Goal: Transaction & Acquisition: Purchase product/service

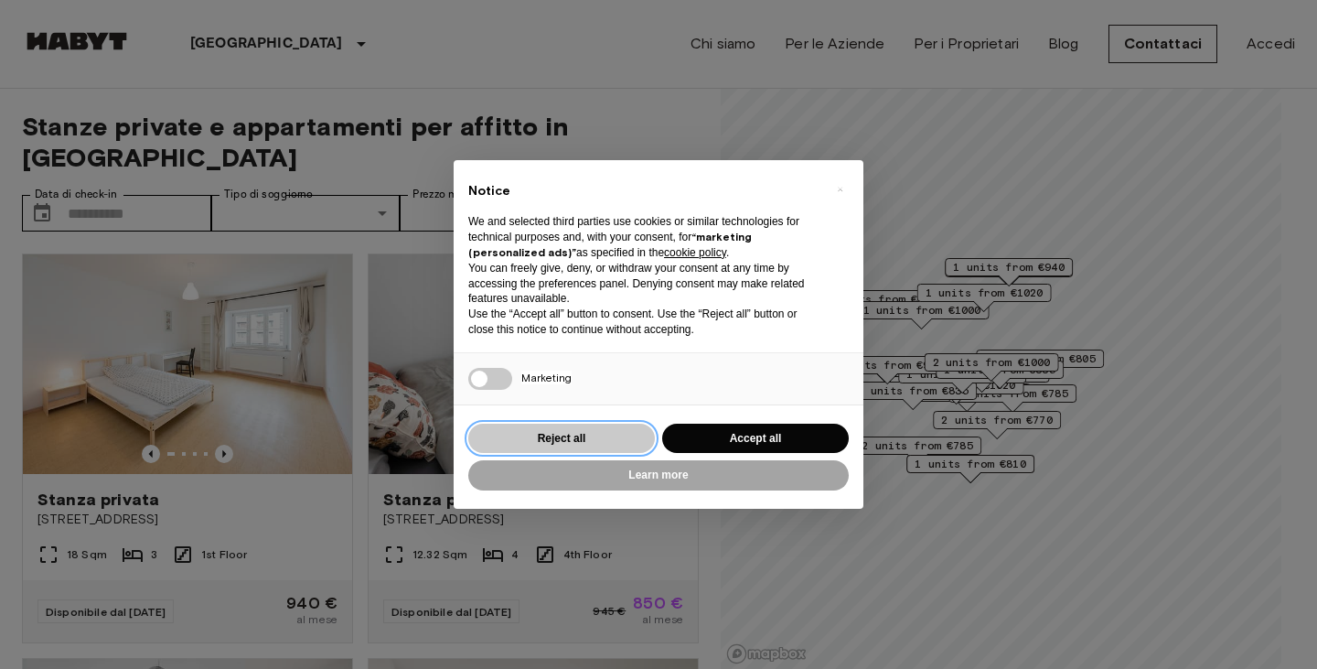
click at [617, 446] on button "Reject all" at bounding box center [561, 439] width 187 height 30
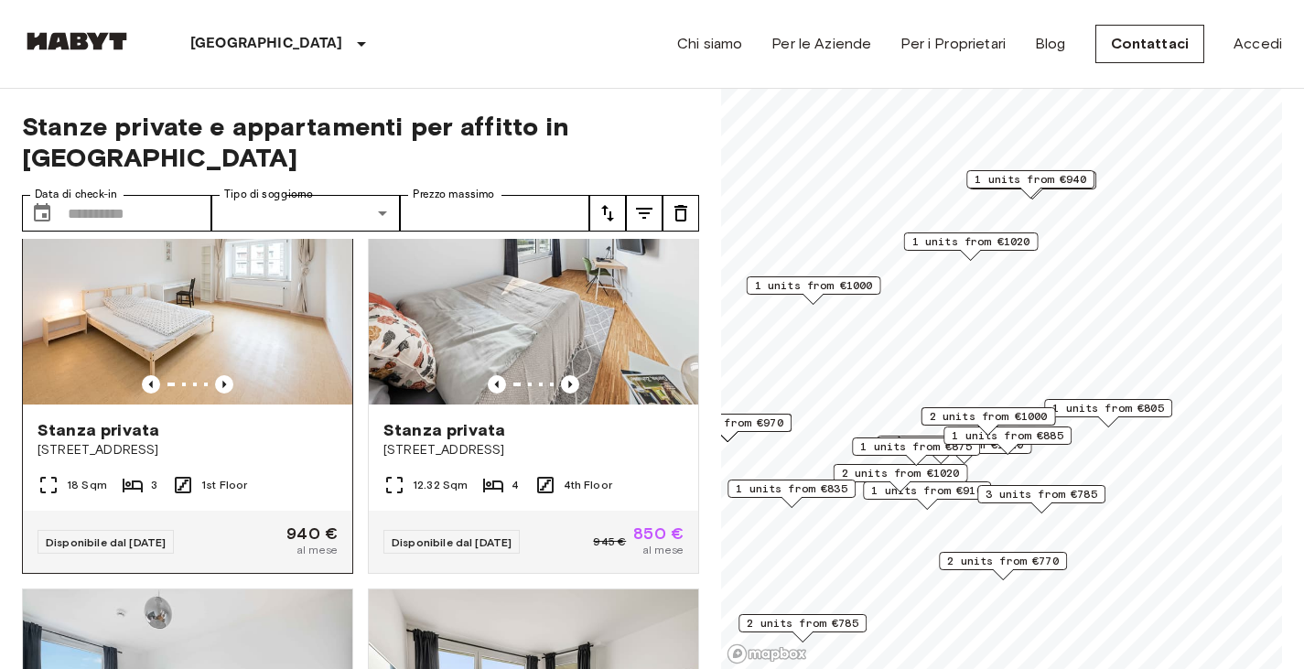
scroll to position [91, 0]
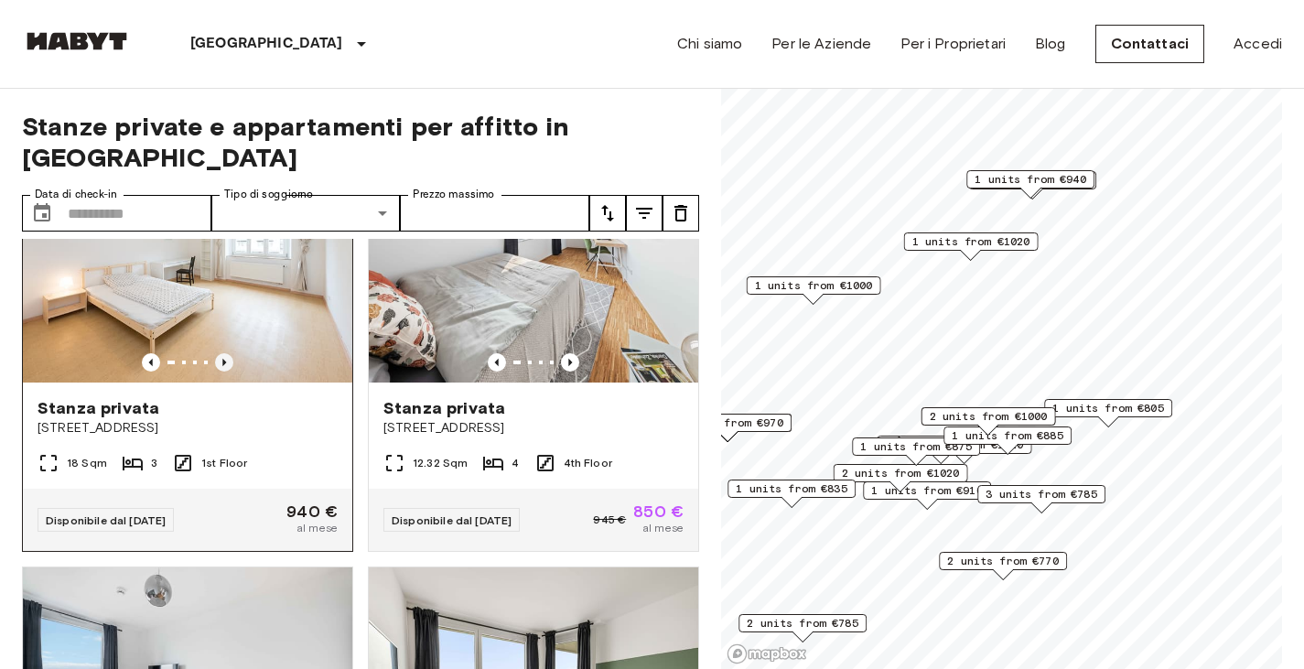
click at [220, 353] on icon "Previous image" at bounding box center [224, 362] width 18 height 18
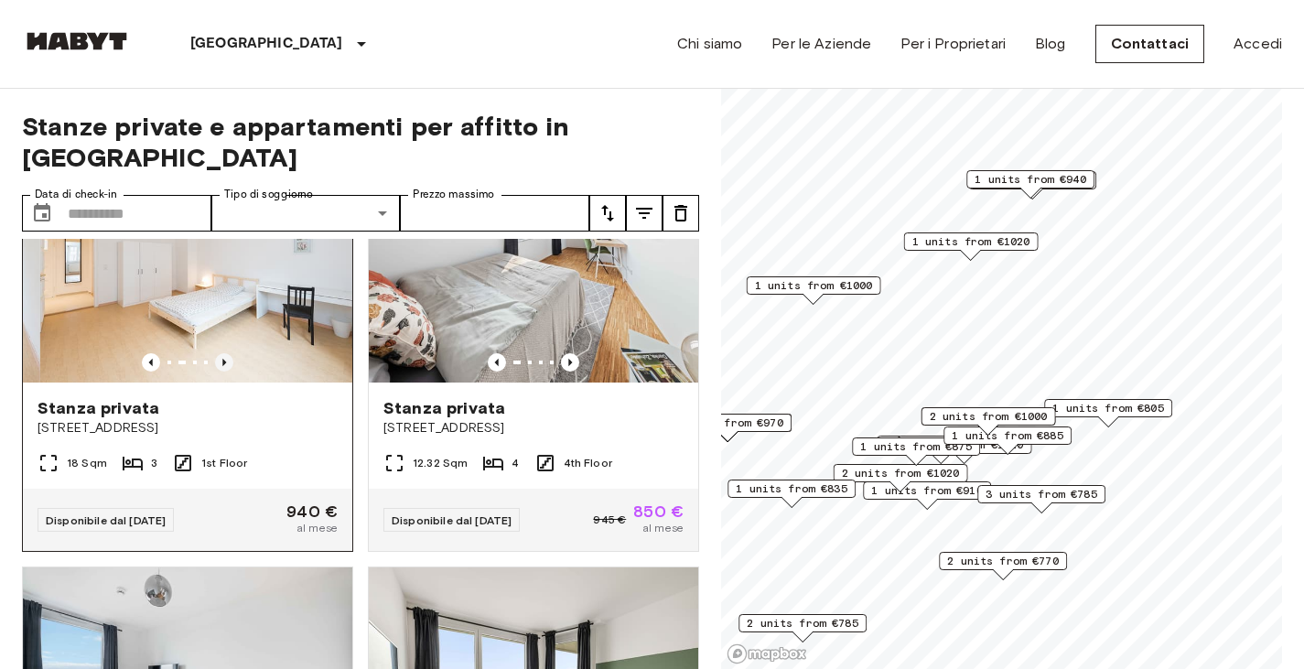
click at [220, 353] on icon "Previous image" at bounding box center [224, 362] width 18 height 18
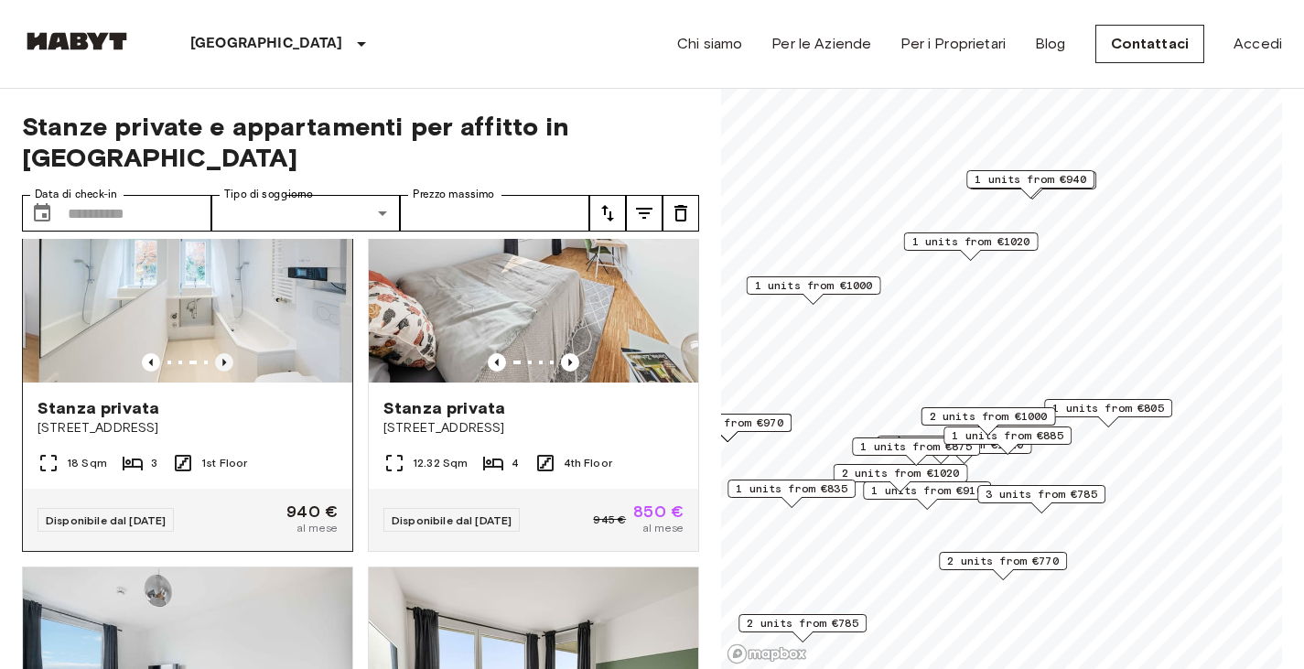
click at [220, 353] on icon "Previous image" at bounding box center [224, 362] width 18 height 18
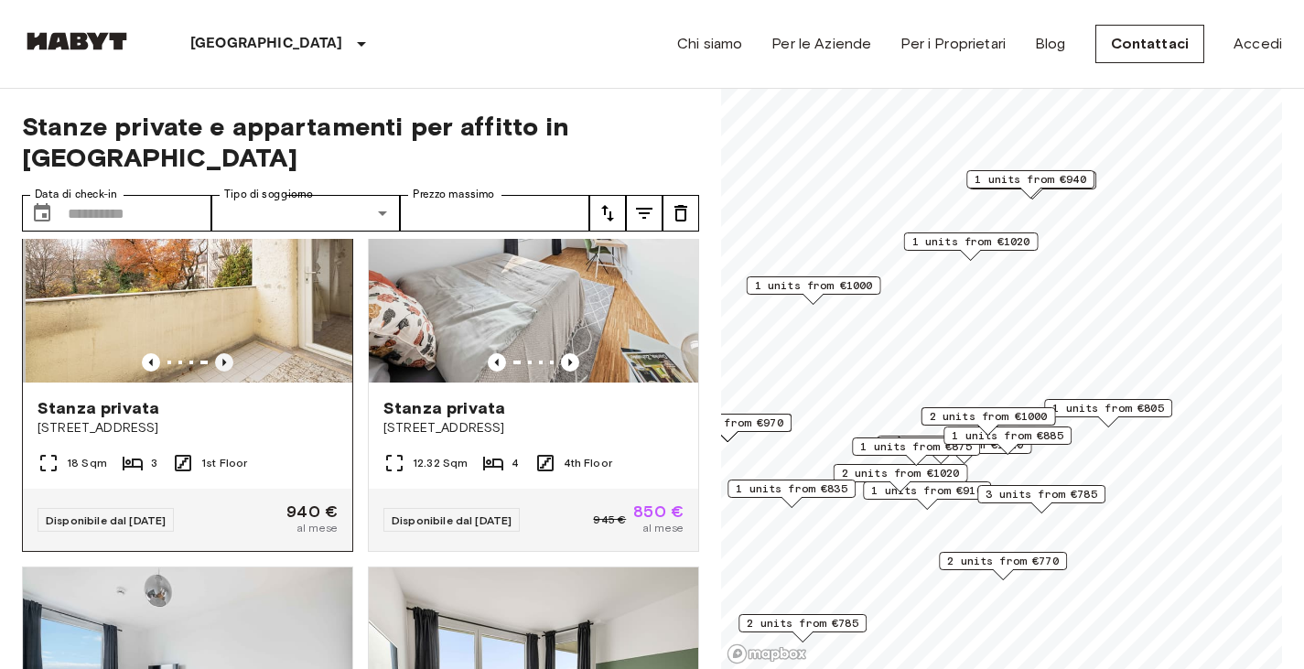
click at [220, 353] on icon "Previous image" at bounding box center [224, 362] width 18 height 18
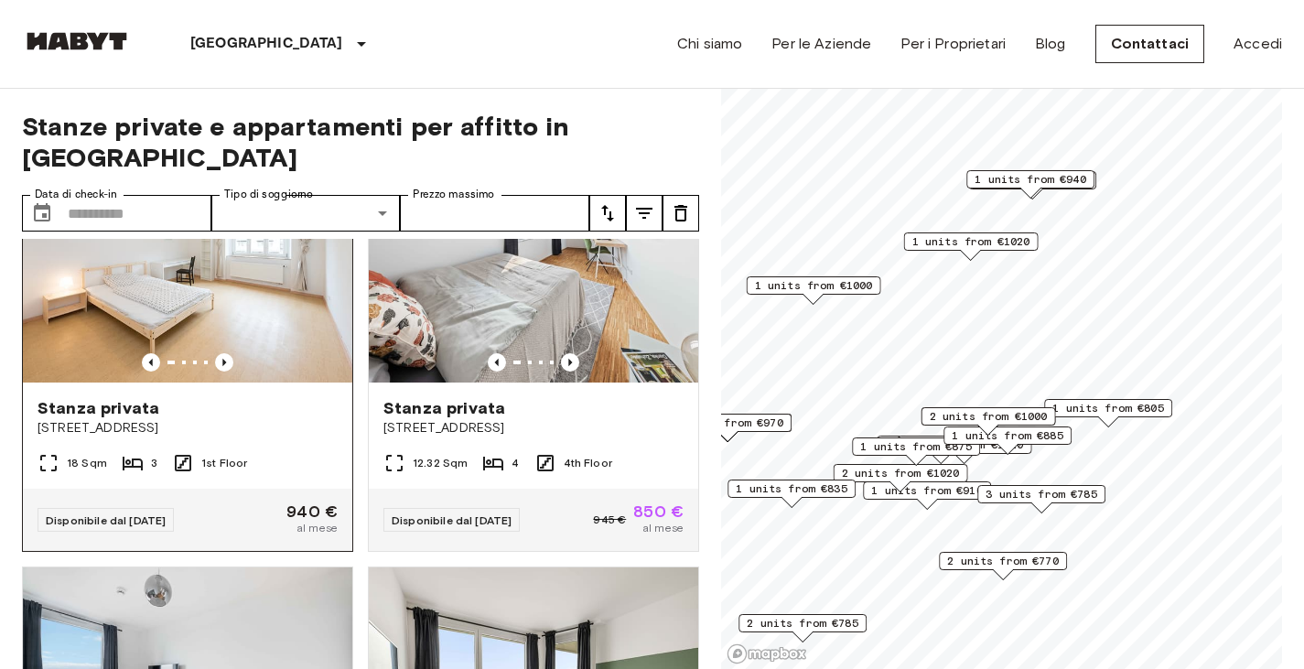
click at [230, 342] on img at bounding box center [187, 273] width 329 height 220
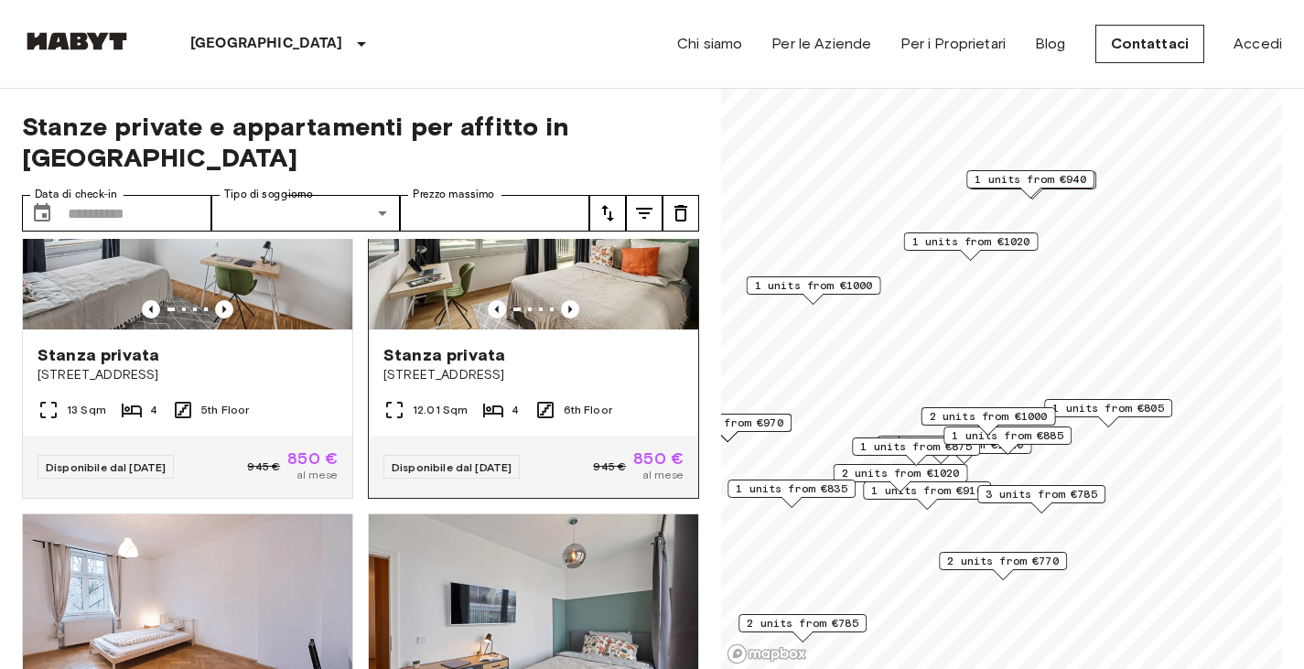
scroll to position [457, 0]
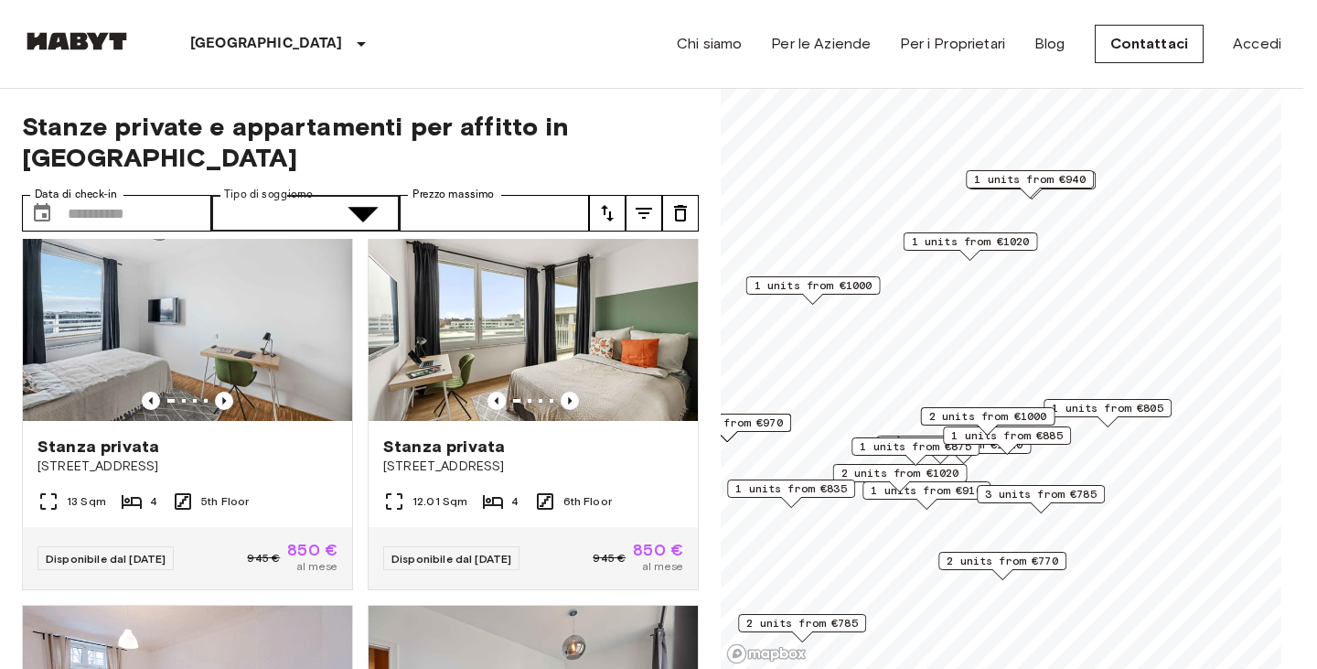
type input "**********"
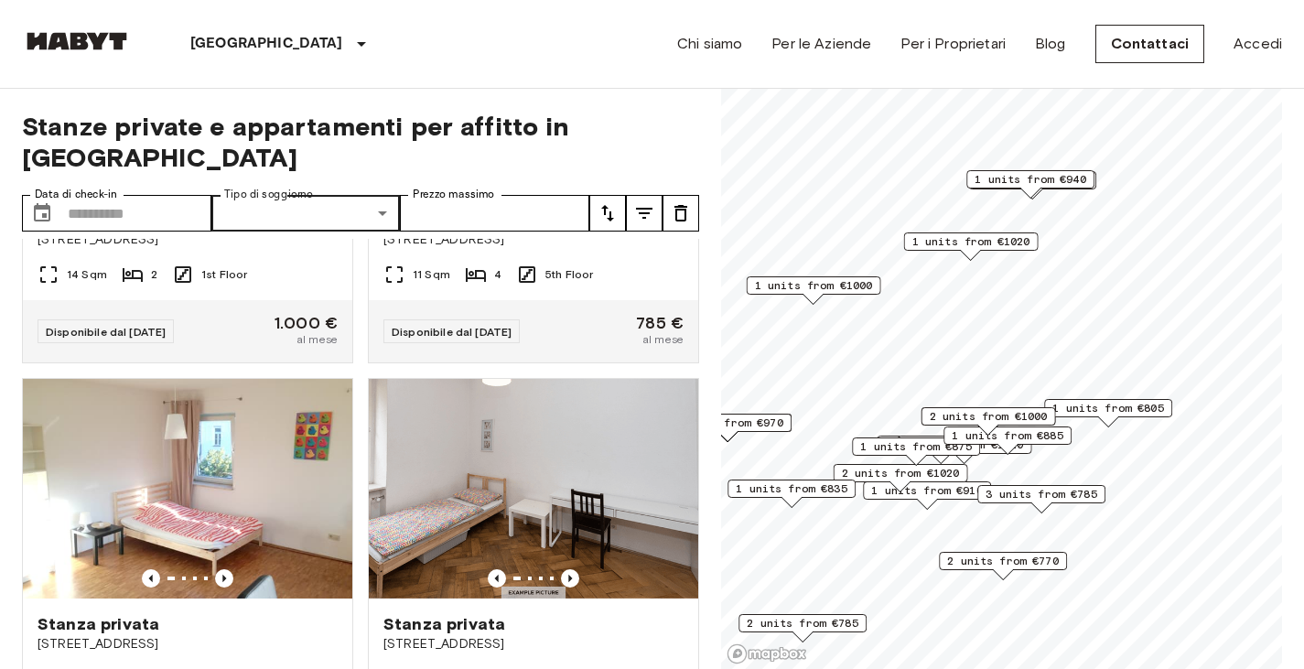
scroll to position [3385, 0]
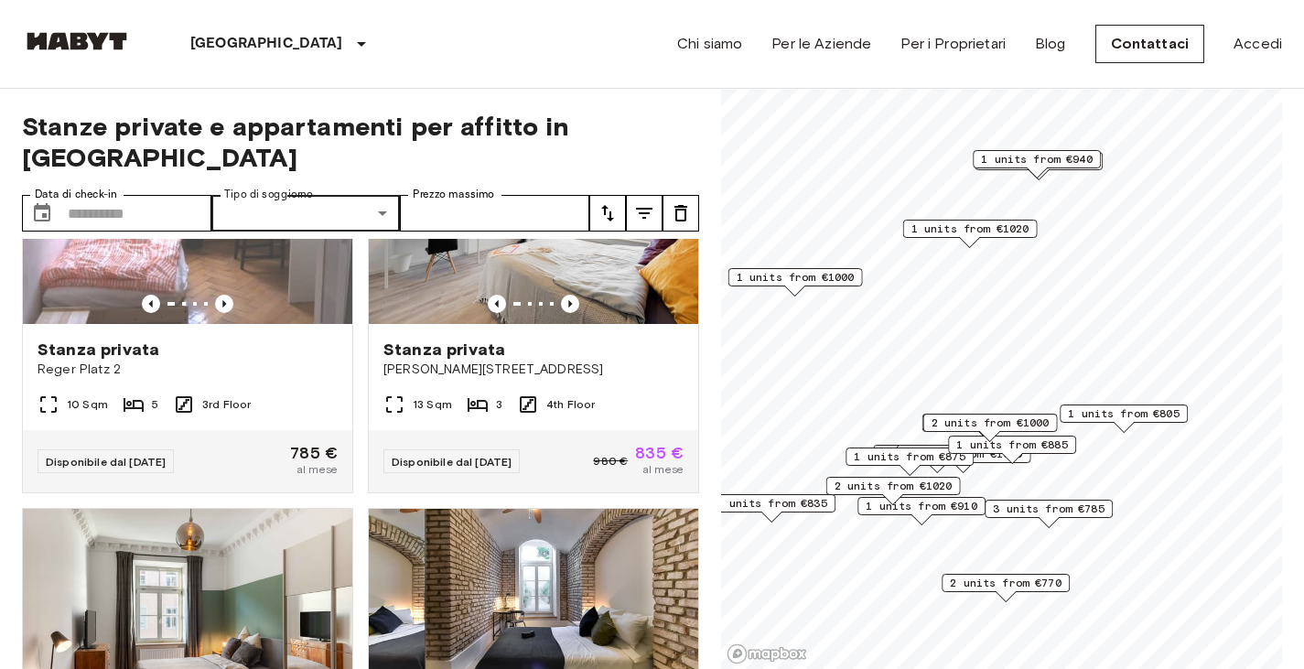
scroll to position [1731, 0]
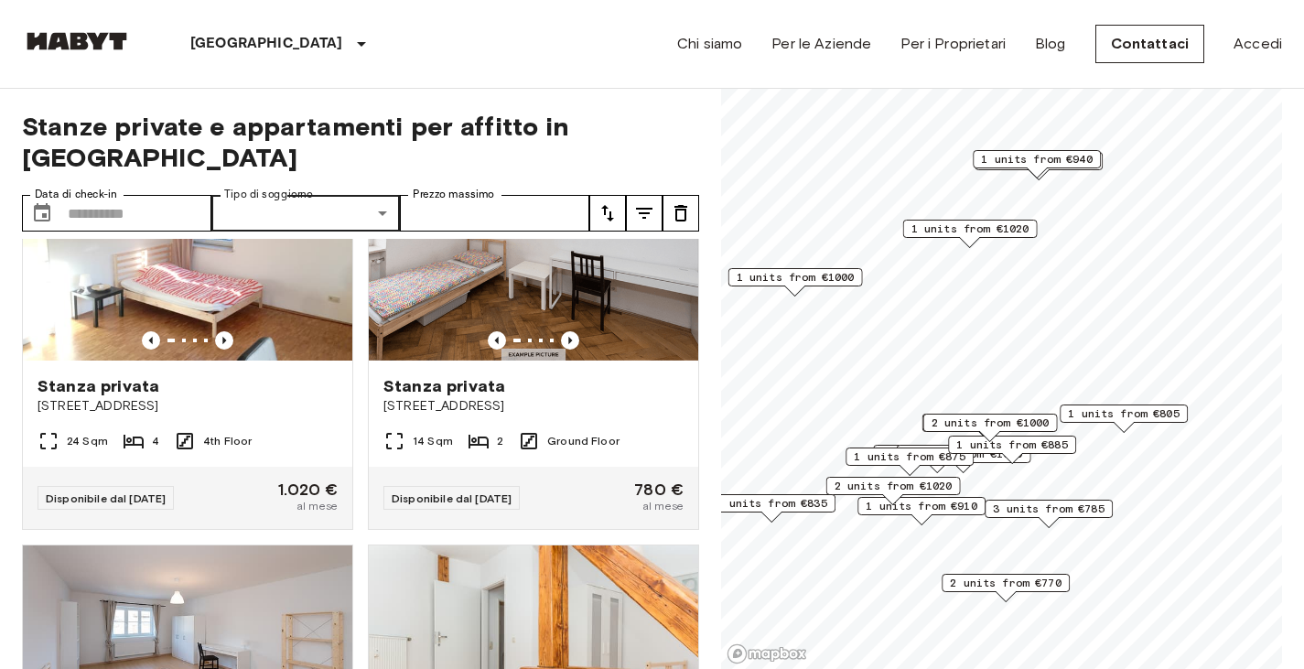
click at [973, 425] on span "2 units from €1000" at bounding box center [990, 422] width 118 height 16
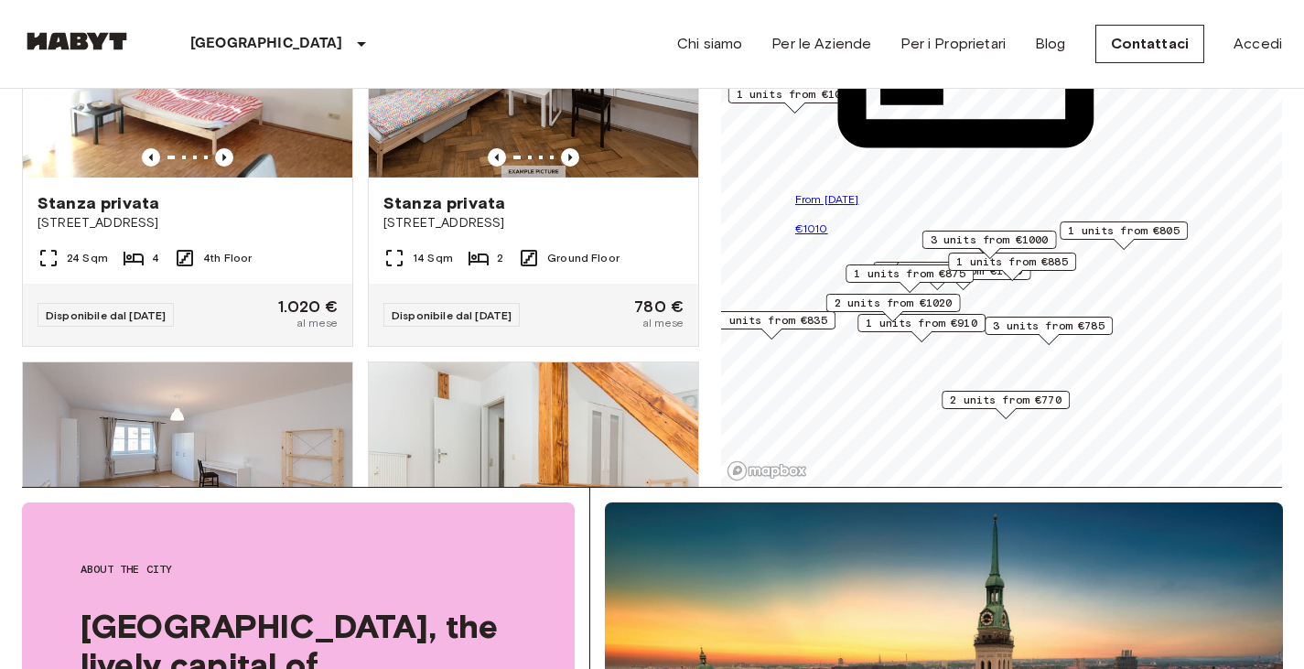
scroll to position [0, 0]
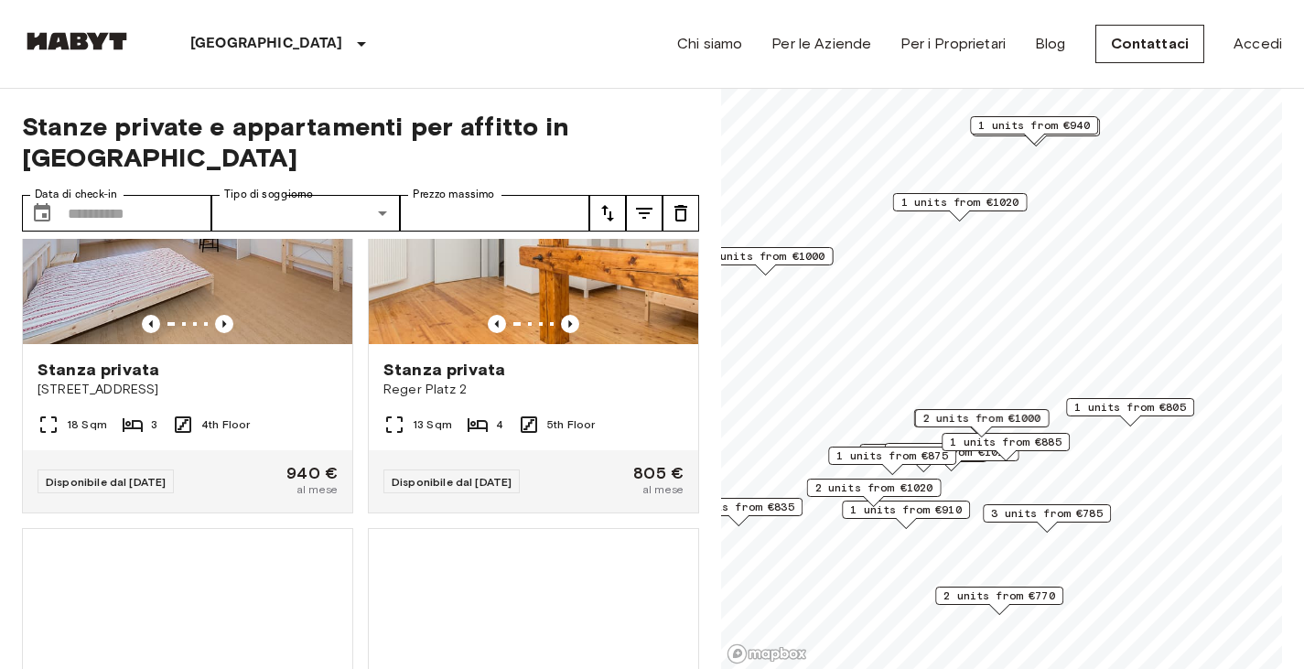
scroll to position [2188, 0]
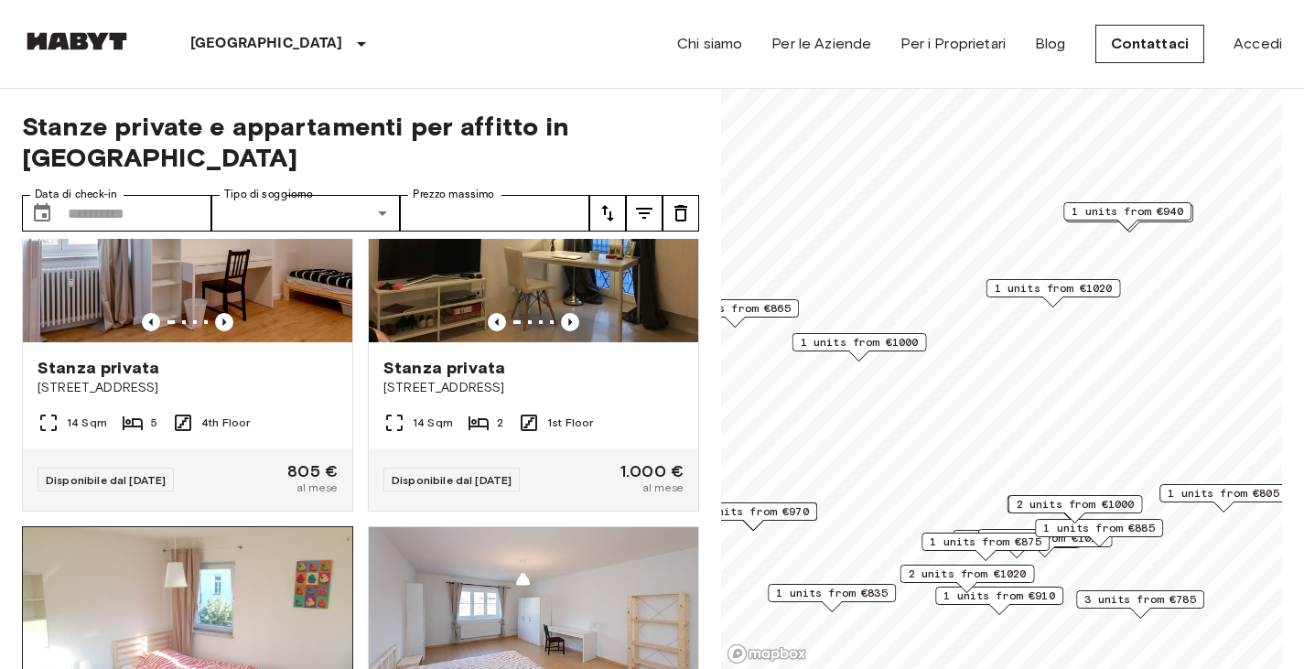
scroll to position [2009, 0]
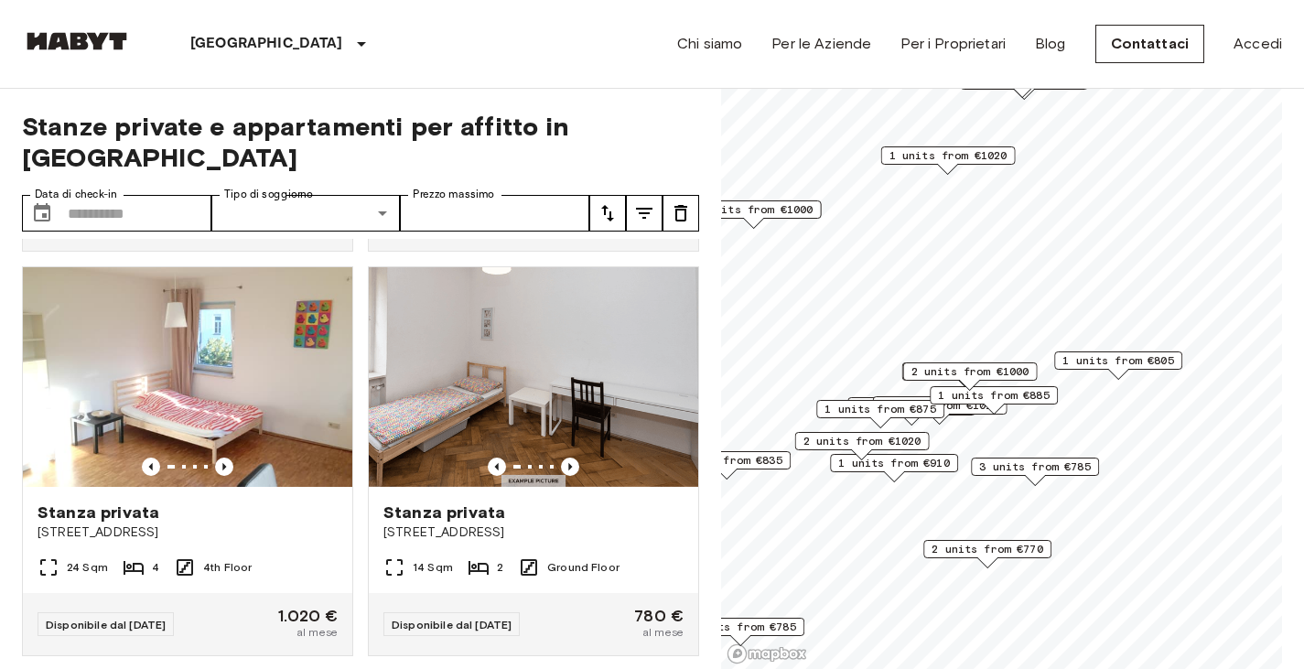
scroll to position [768, 0]
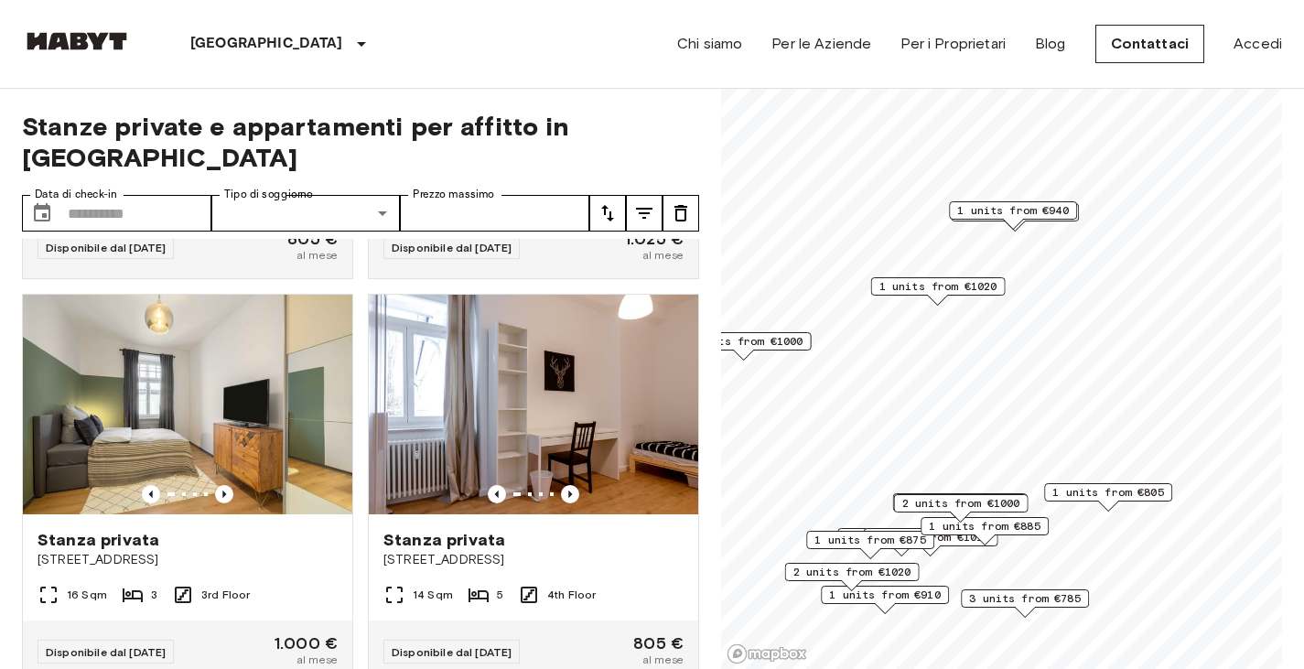
click at [973, 285] on span "1 units from €1020" at bounding box center [938, 286] width 118 height 16
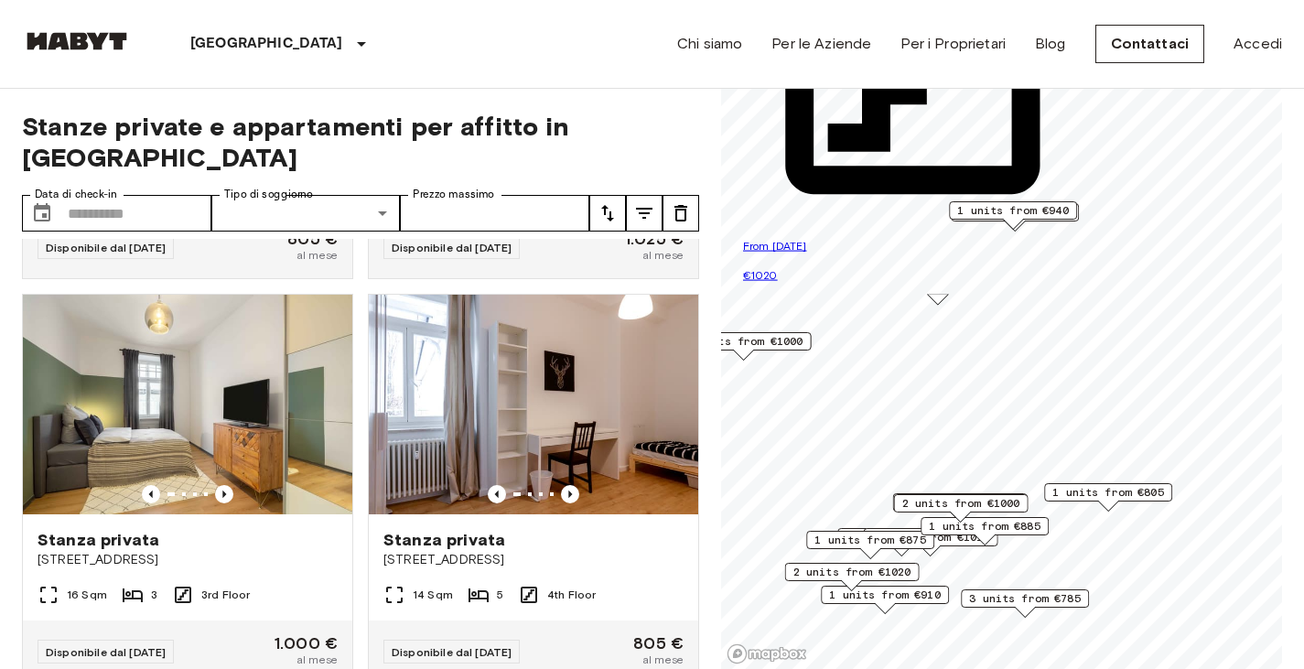
click at [536, 195] on input "Prezzo massimo" at bounding box center [494, 213] width 189 height 37
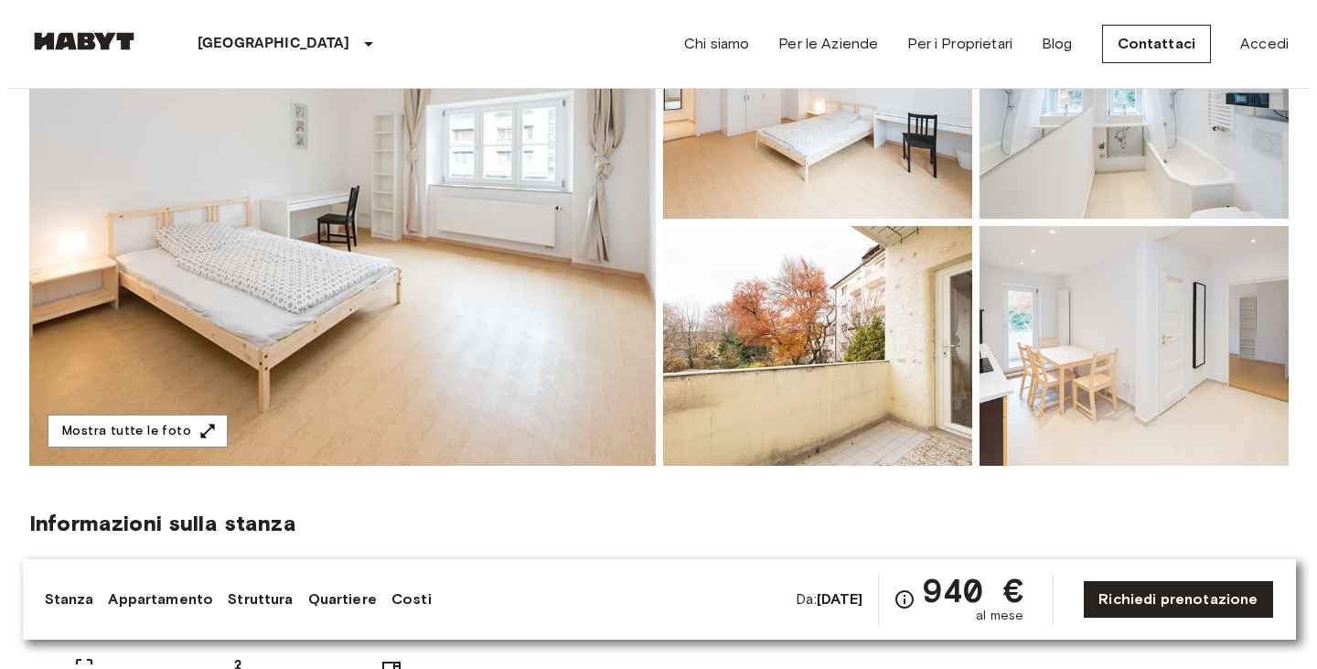
scroll to position [183, 0]
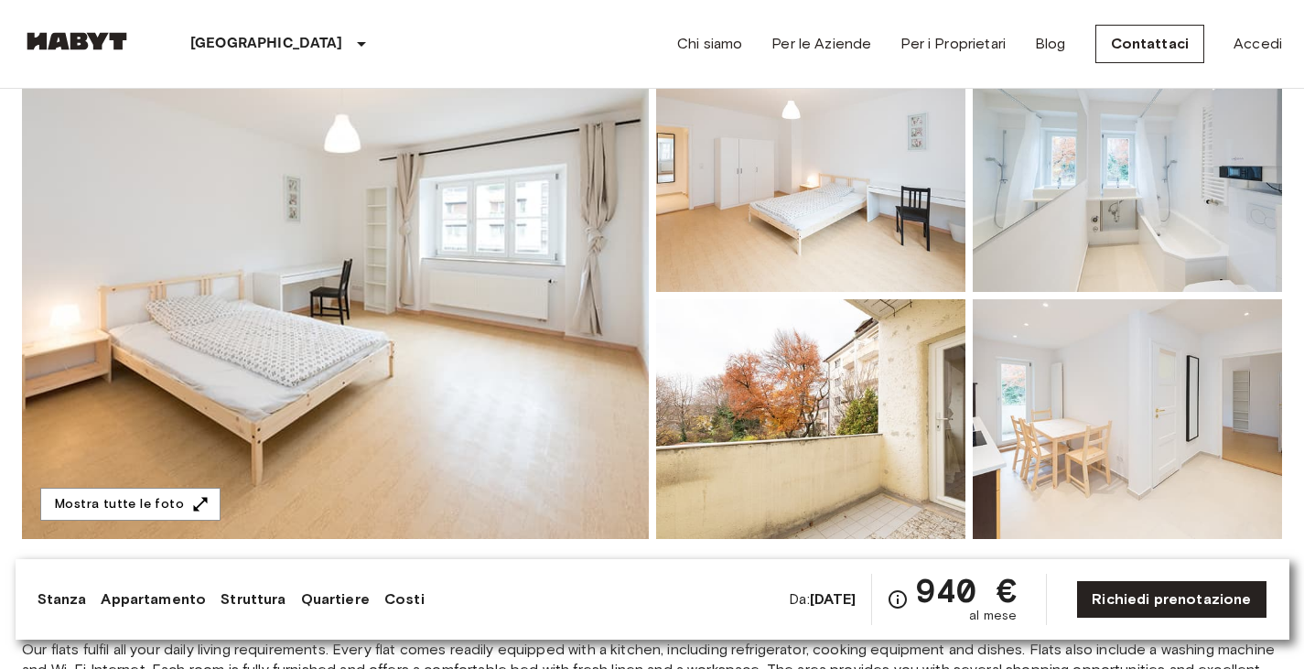
click at [608, 269] on img at bounding box center [335, 295] width 627 height 487
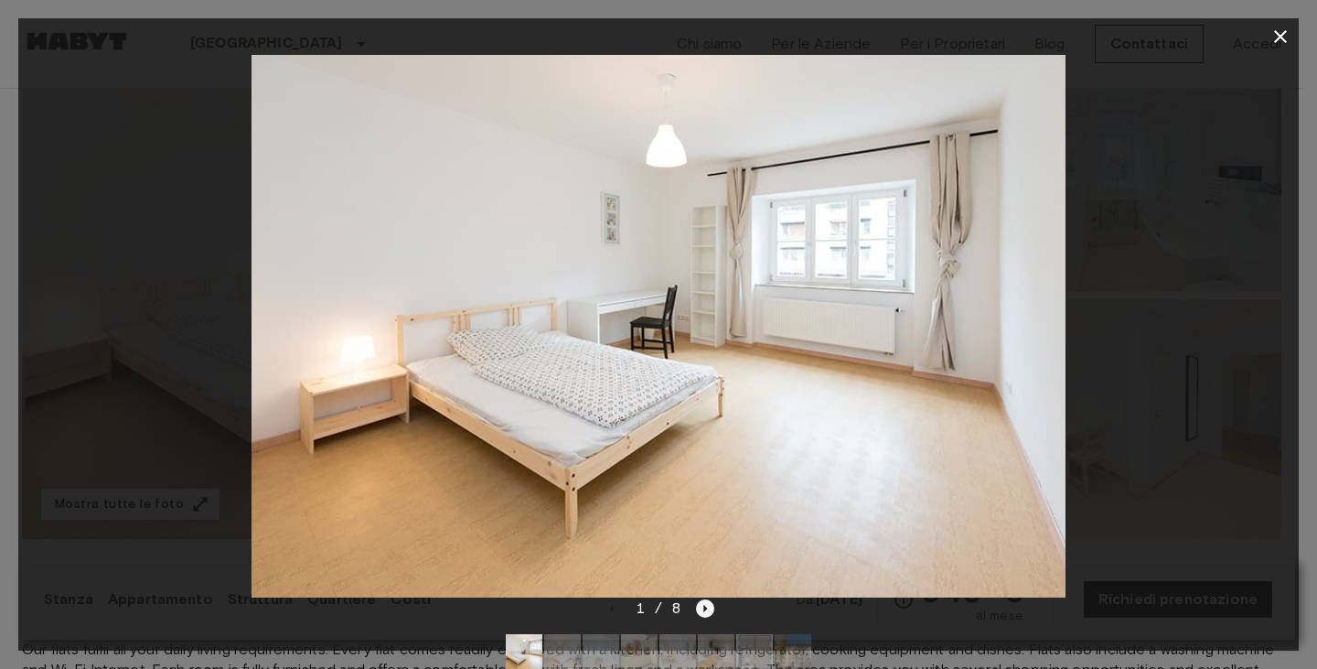
click at [709, 612] on icon "Next image" at bounding box center [705, 608] width 18 height 18
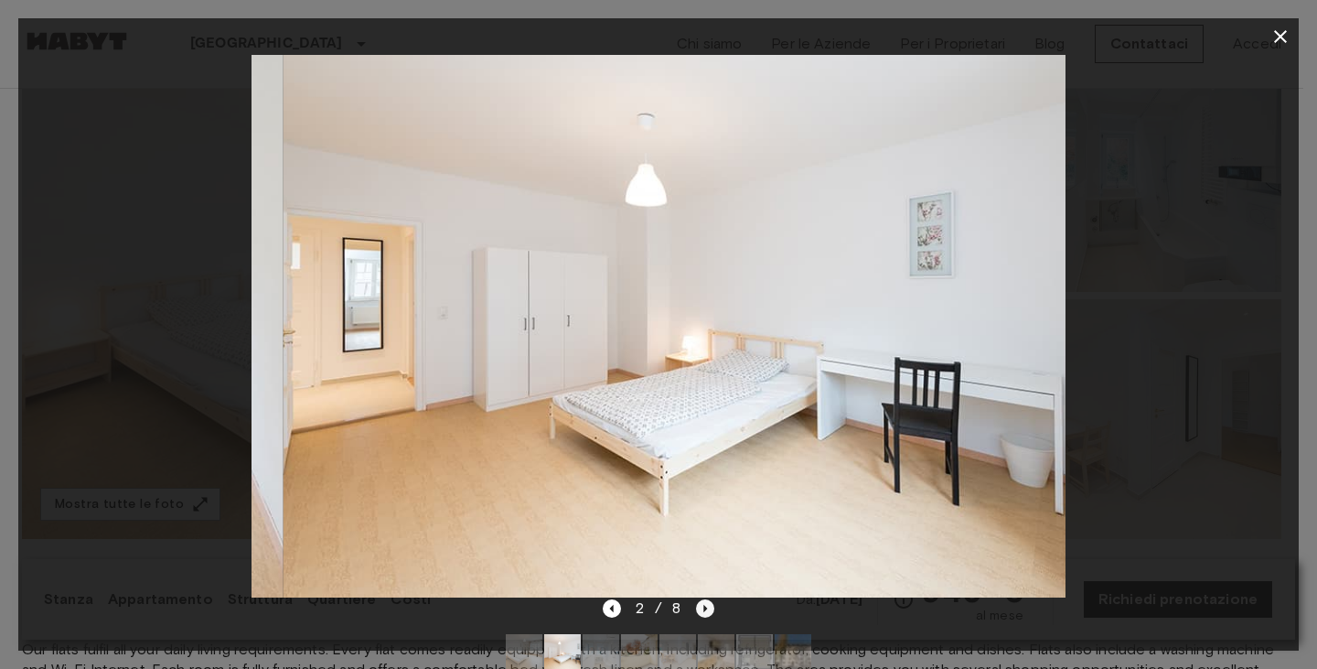
click at [709, 612] on icon "Next image" at bounding box center [705, 608] width 18 height 18
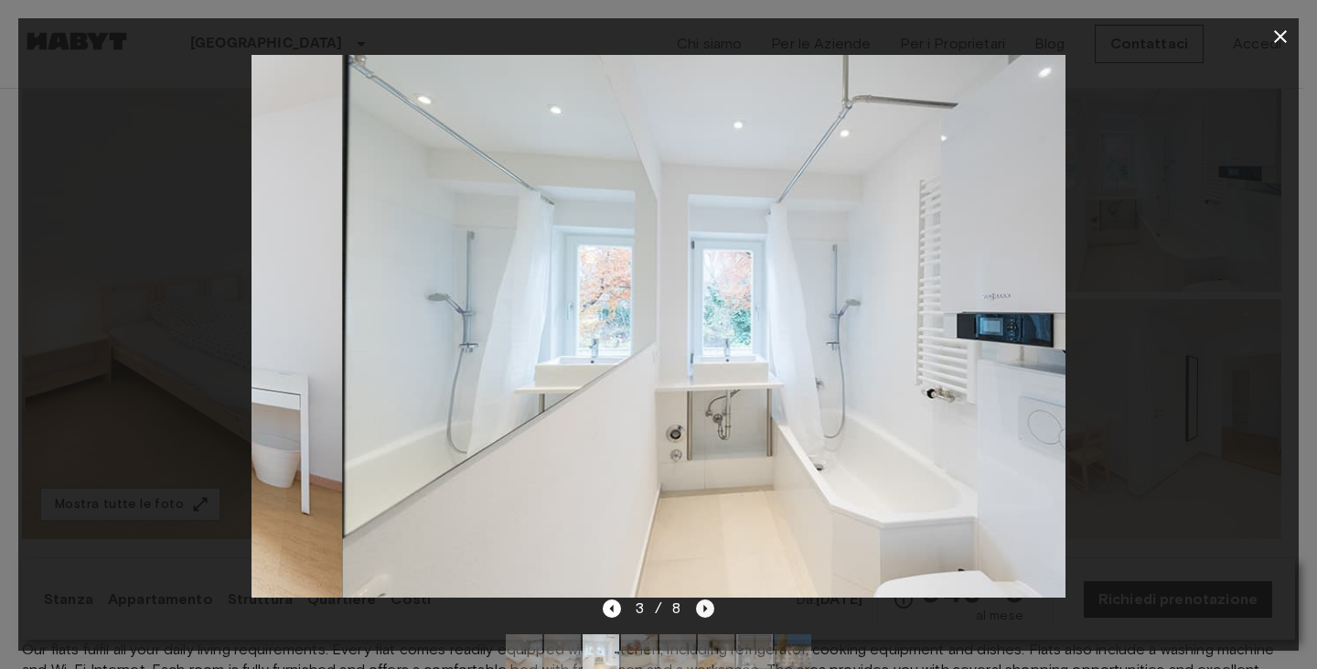
click at [709, 612] on icon "Next image" at bounding box center [705, 608] width 18 height 18
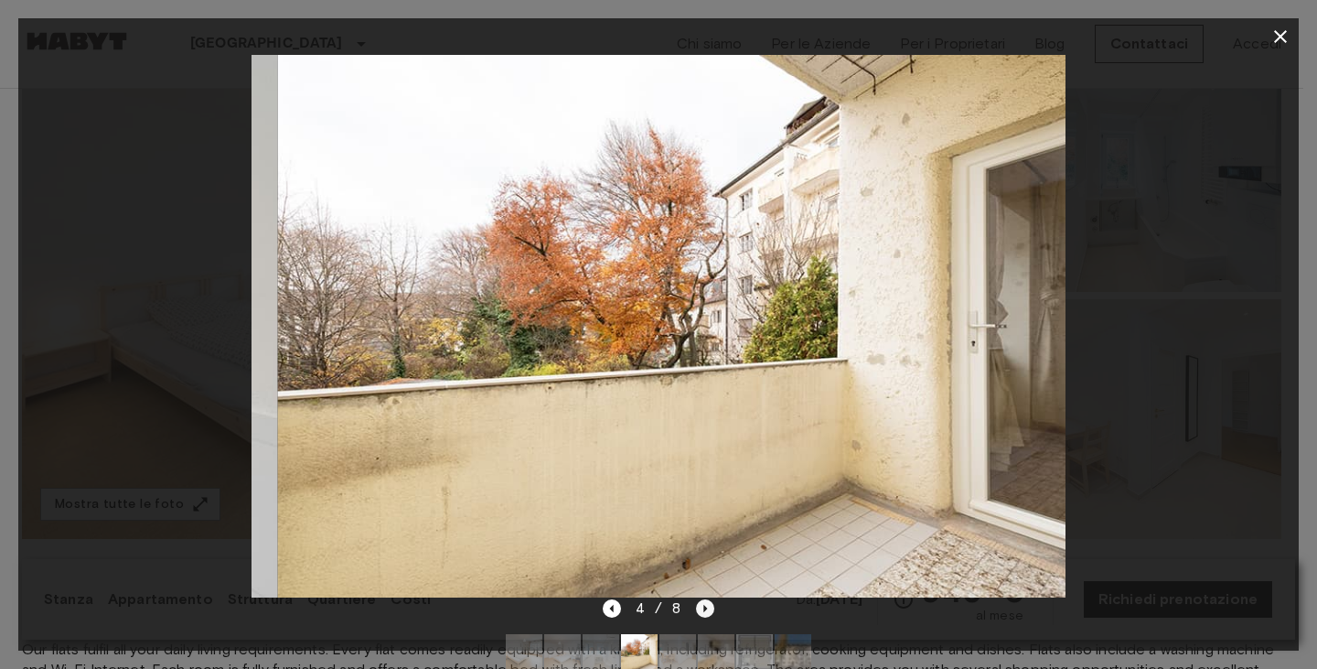
click at [709, 612] on icon "Next image" at bounding box center [705, 608] width 18 height 18
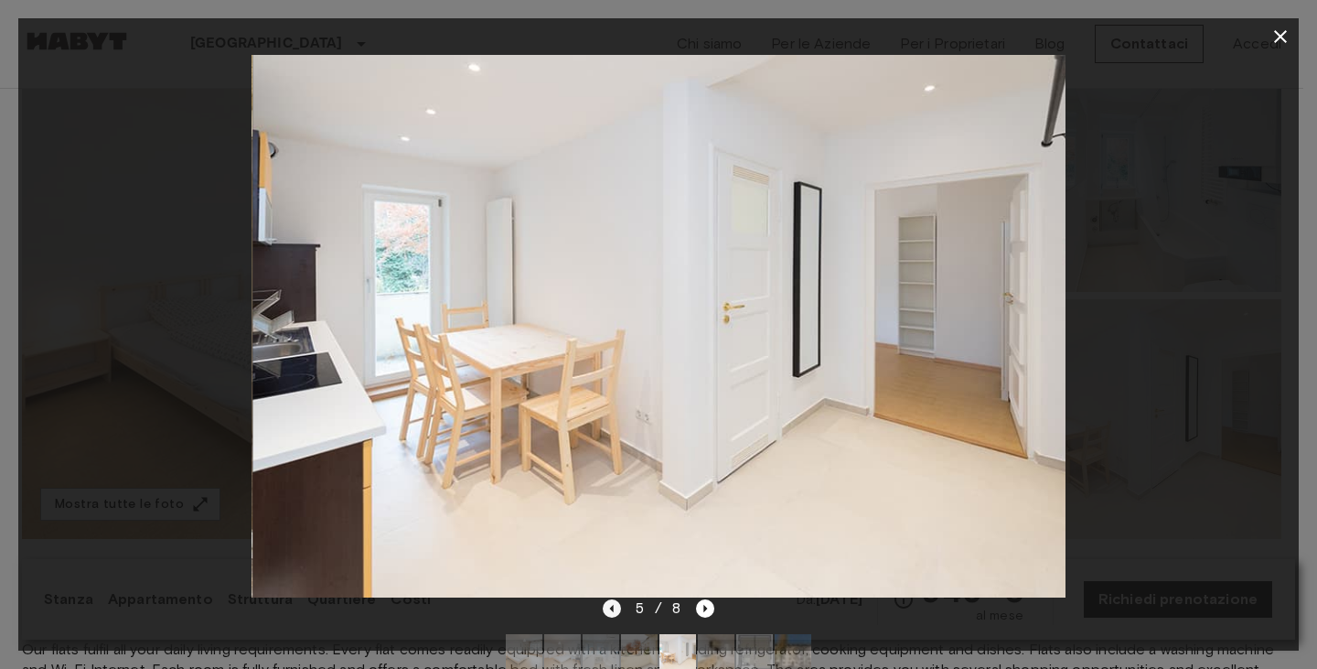
click at [615, 605] on icon "Previous image" at bounding box center [612, 608] width 18 height 18
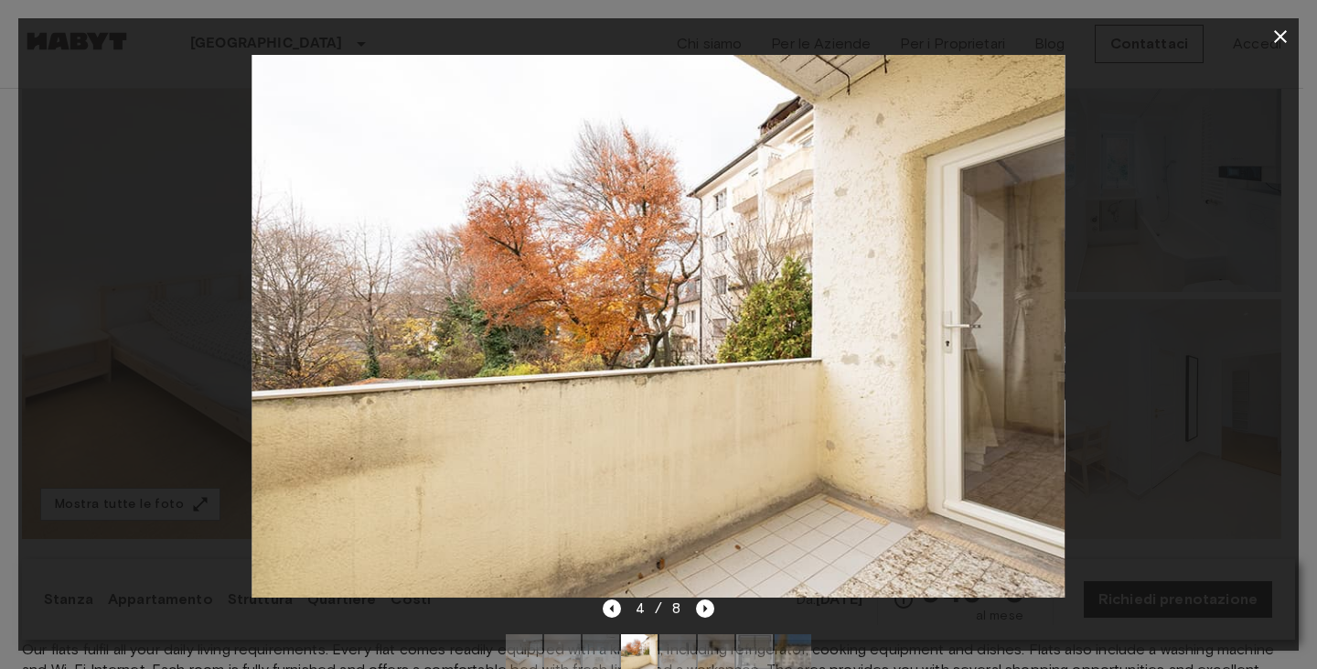
drag, startPoint x: 615, startPoint y: 605, endPoint x: 679, endPoint y: 607, distance: 64.1
click at [678, 607] on div "4 / 8" at bounding box center [659, 608] width 113 height 22
click at [708, 611] on icon "Next image" at bounding box center [705, 608] width 18 height 18
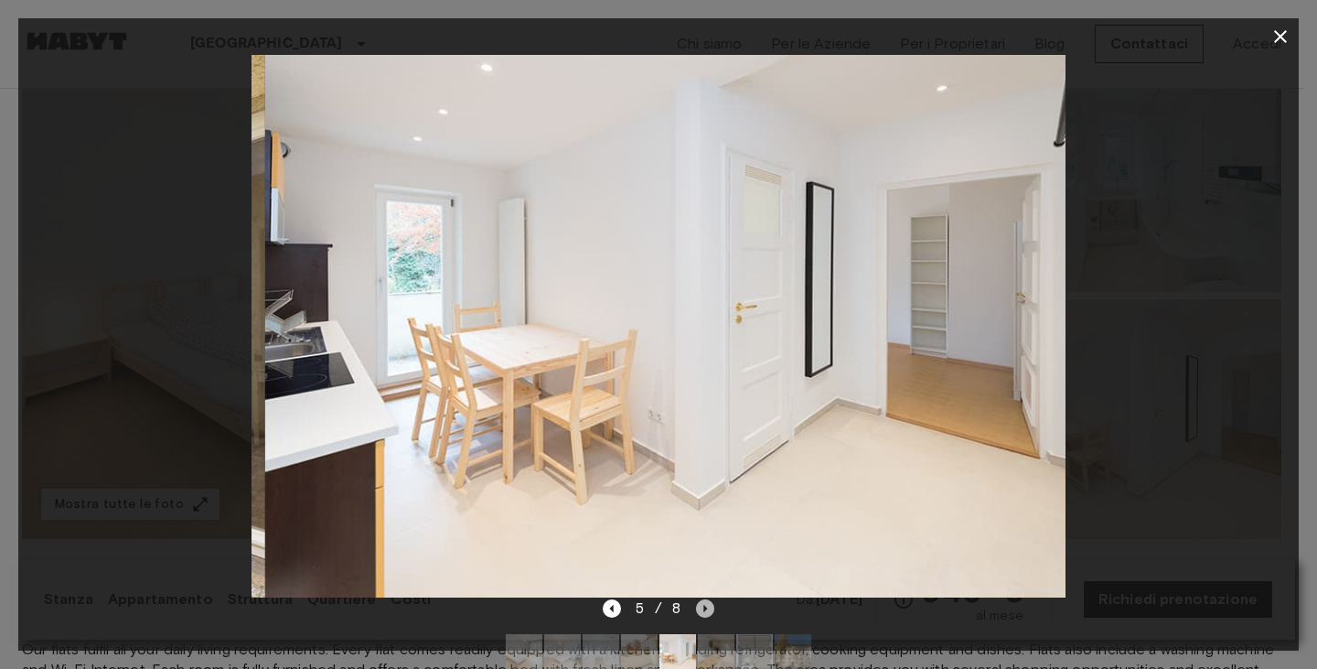
click at [708, 611] on icon "Next image" at bounding box center [705, 608] width 18 height 18
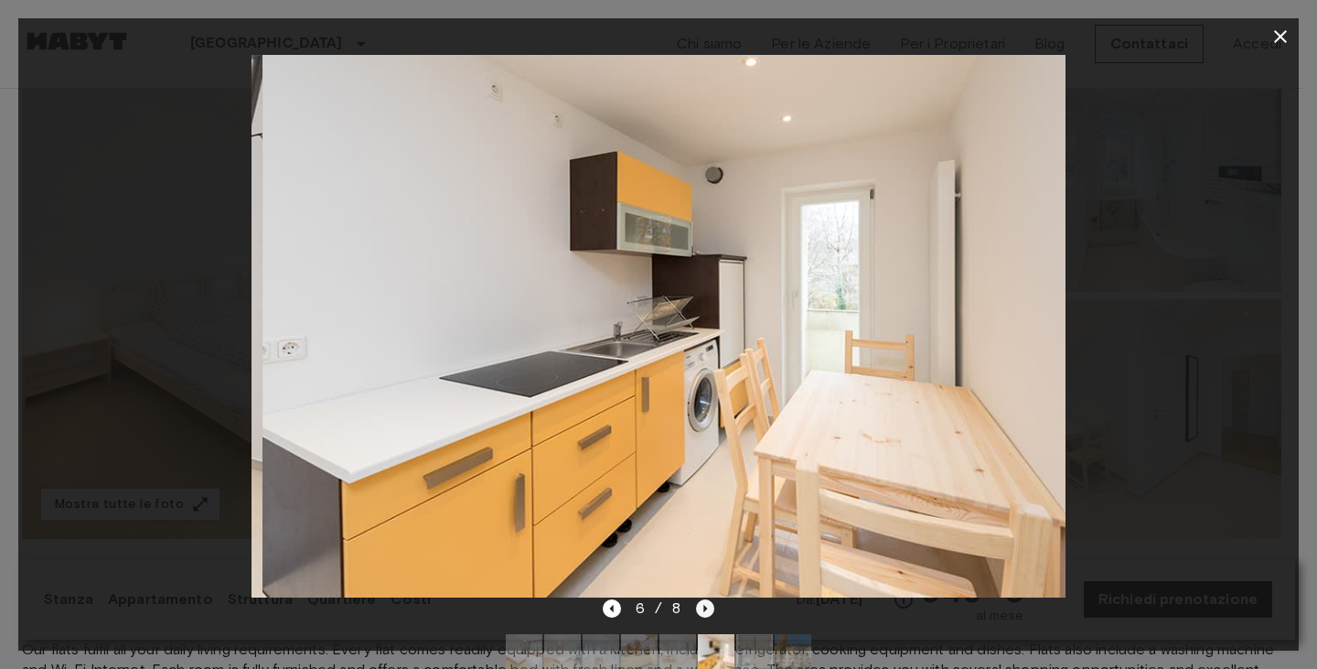
click at [708, 611] on icon "Next image" at bounding box center [705, 608] width 18 height 18
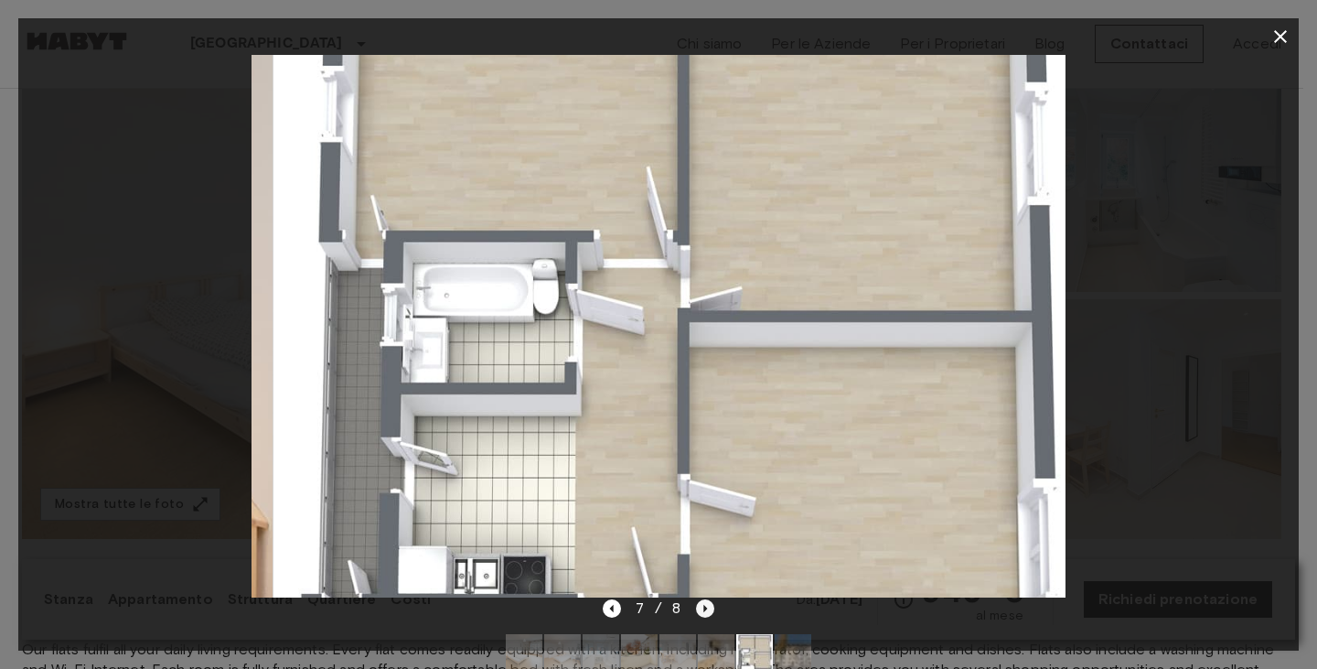
click at [708, 611] on icon "Next image" at bounding box center [705, 608] width 18 height 18
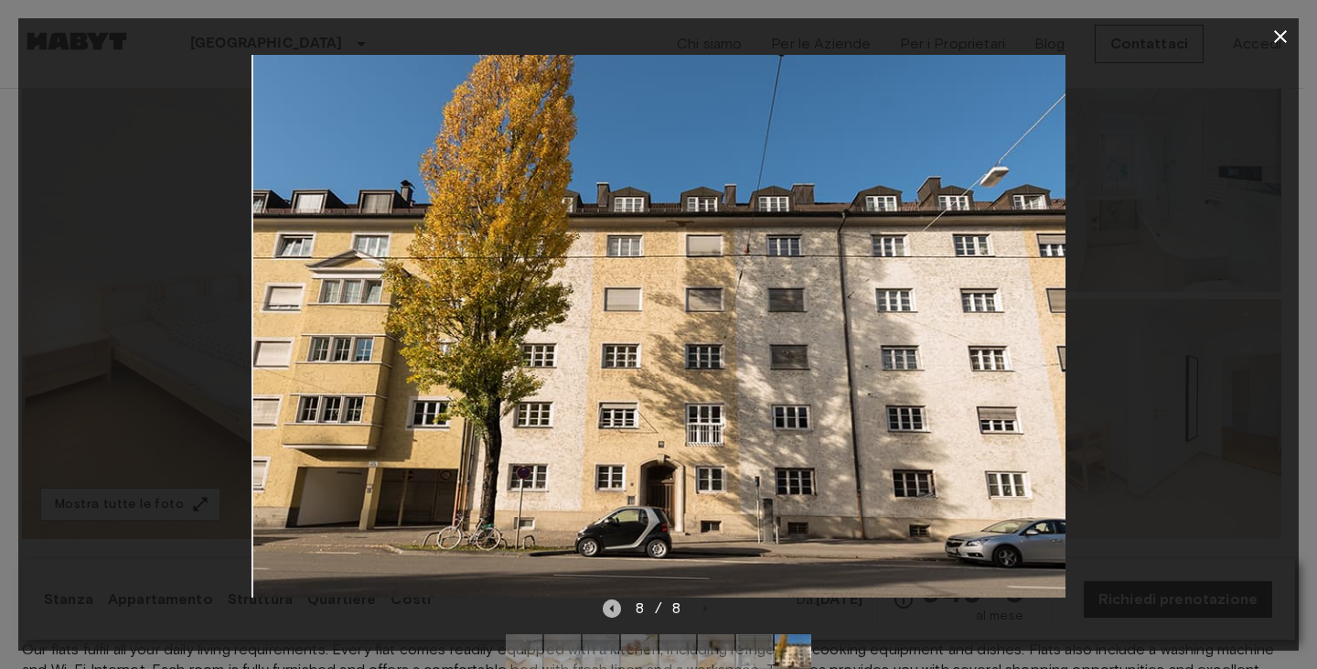
click at [615, 613] on icon "Previous image" at bounding box center [612, 608] width 18 height 18
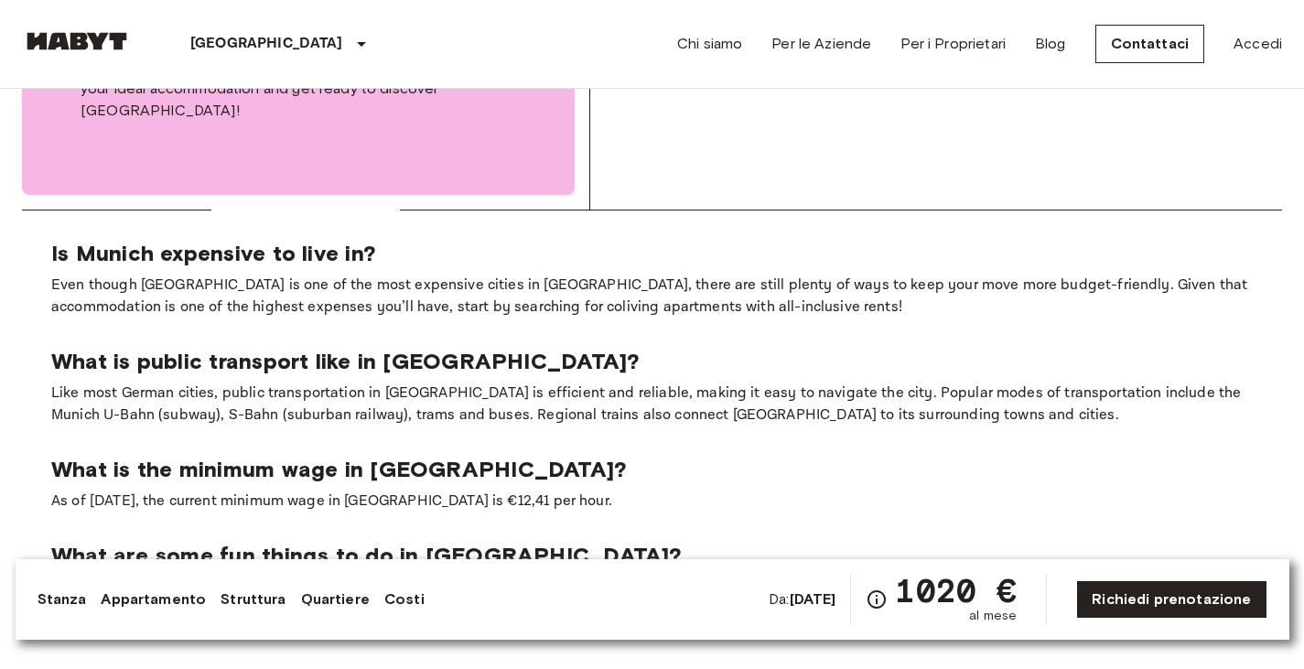
scroll to position [2745, 0]
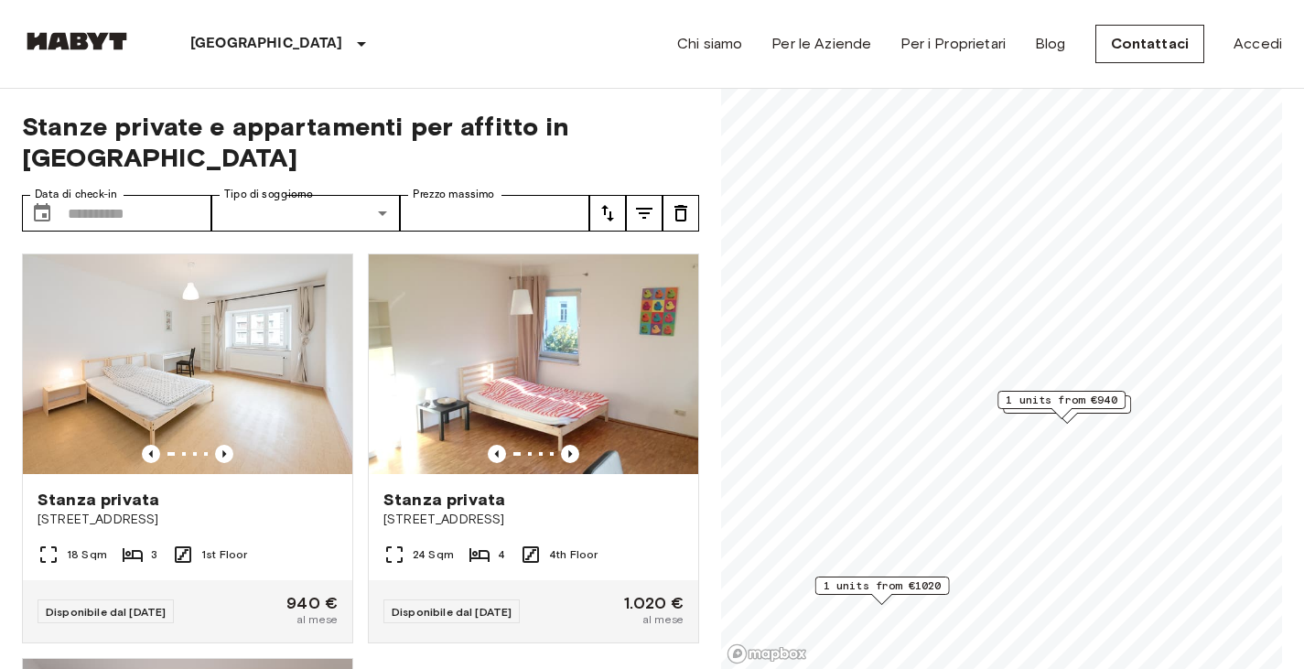
click at [1026, 399] on span "1 units from €940" at bounding box center [1061, 400] width 112 height 16
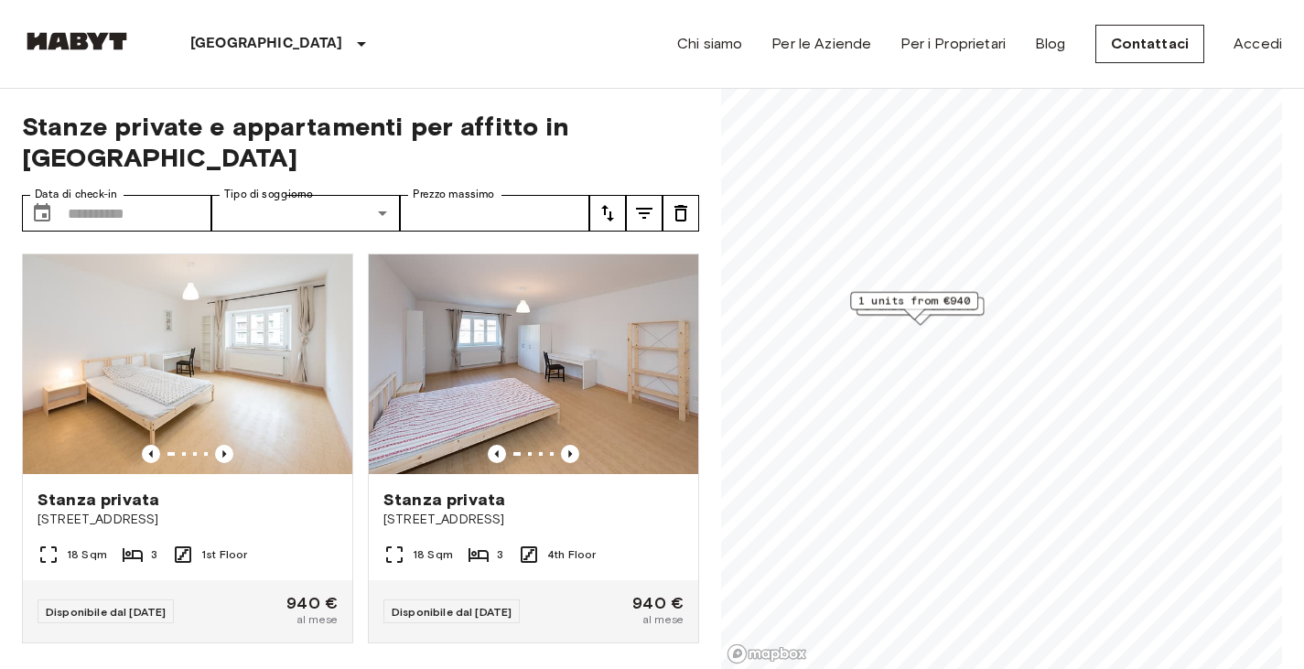
drag, startPoint x: 1054, startPoint y: 429, endPoint x: 935, endPoint y: 287, distance: 185.1
click at [936, 293] on span "1 units from €940" at bounding box center [914, 301] width 112 height 16
click at [948, 396] on span "1 units from €940" at bounding box center [980, 395] width 112 height 16
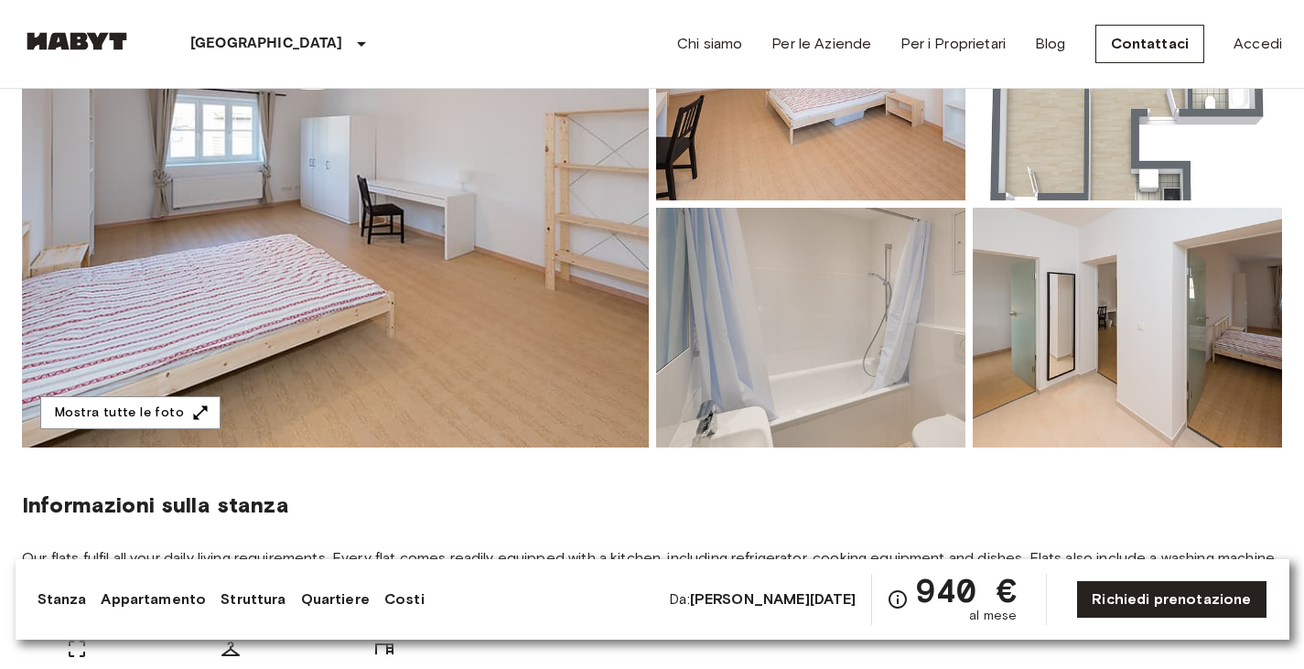
scroll to position [366, 0]
